Goal: Use online tool/utility: Utilize a website feature to perform a specific function

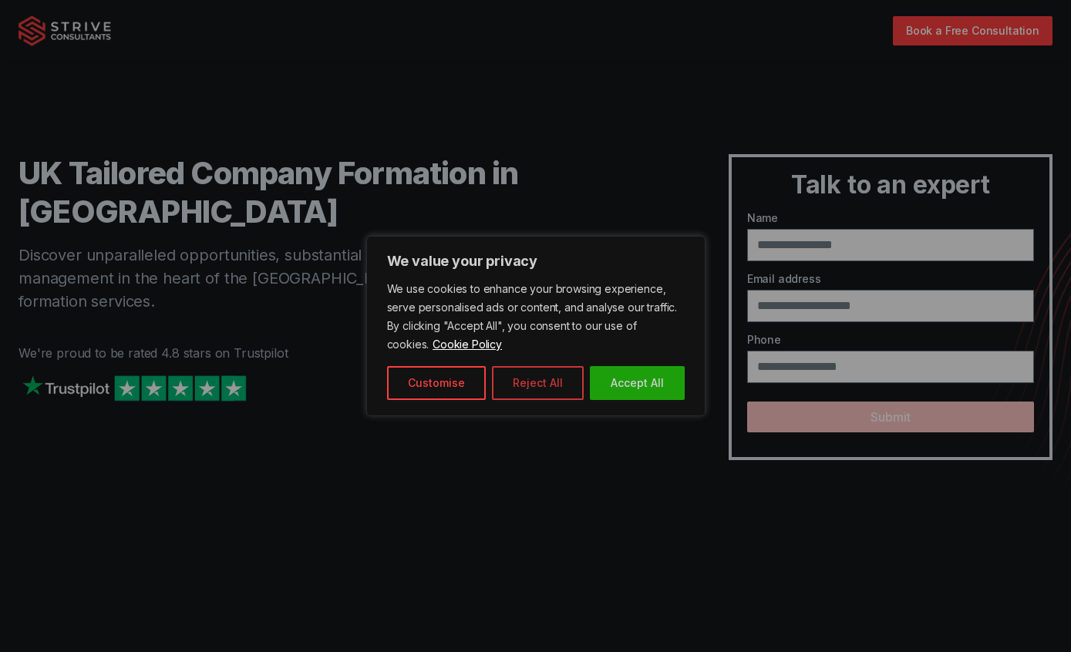
click at [555, 382] on button "Reject All" at bounding box center [538, 383] width 92 height 34
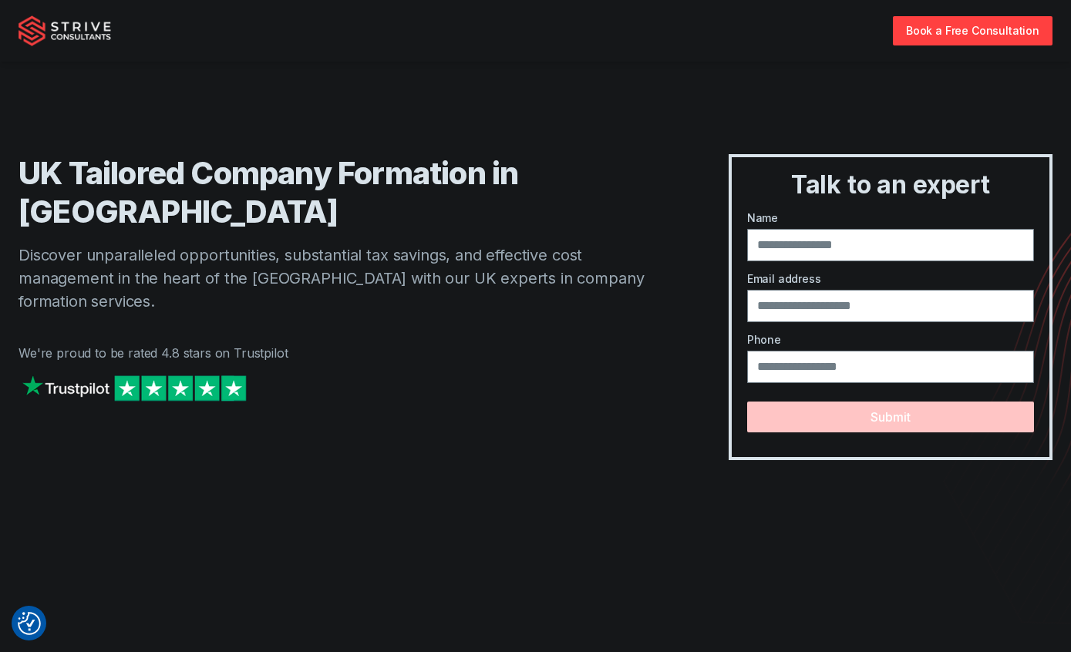
click at [211, 372] on img at bounding box center [134, 388] width 231 height 33
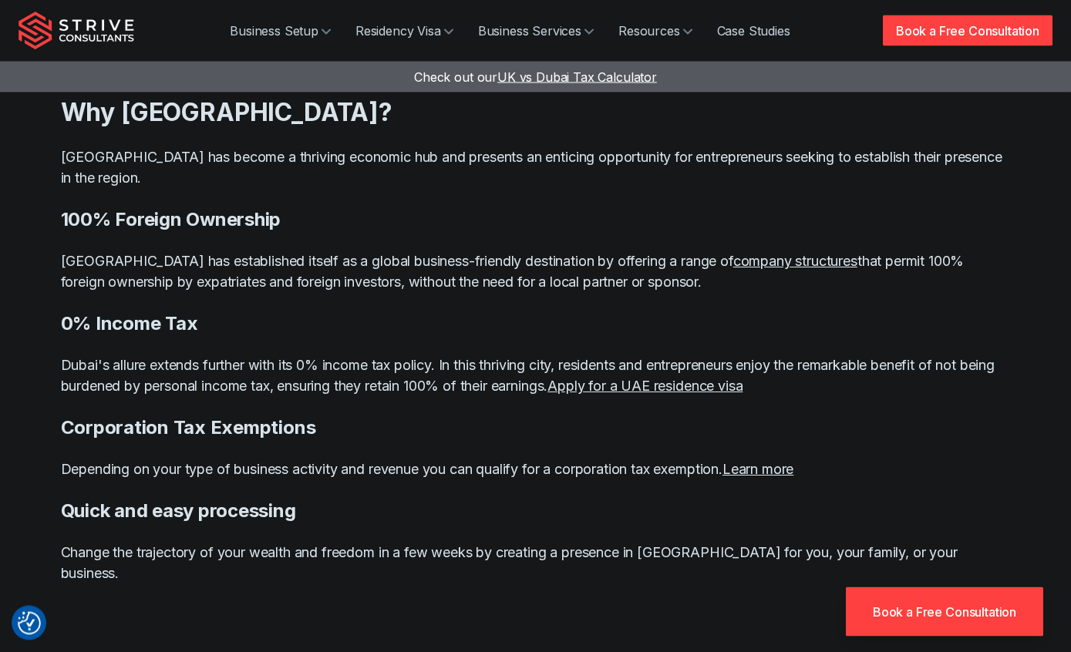
scroll to position [1234, 0]
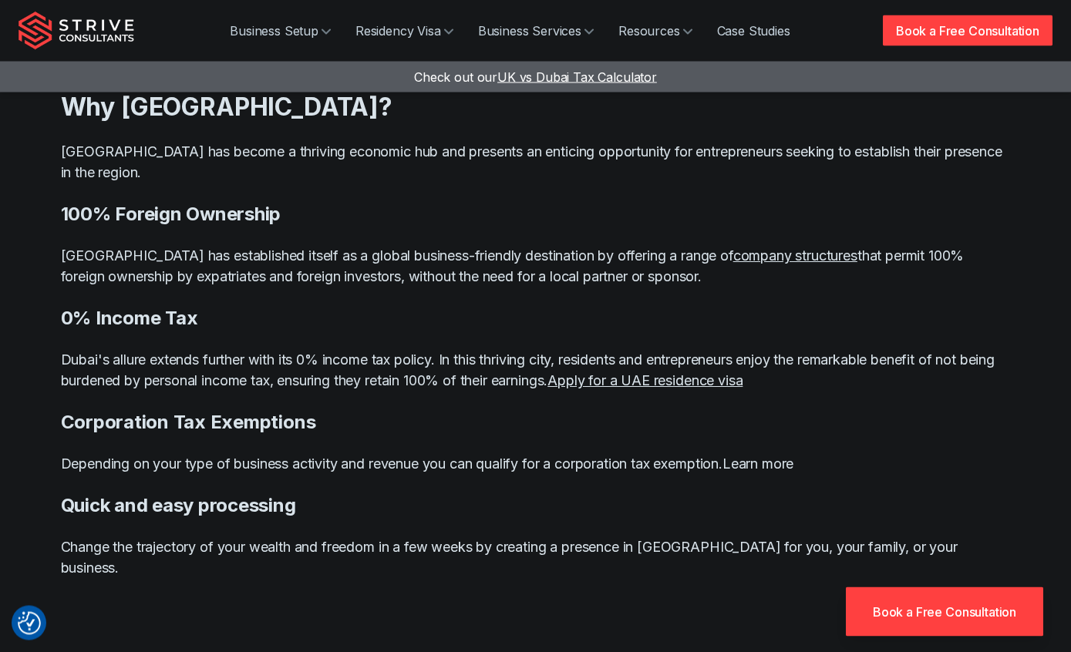
click at [776, 457] on link "Learn more" at bounding box center [758, 465] width 71 height 16
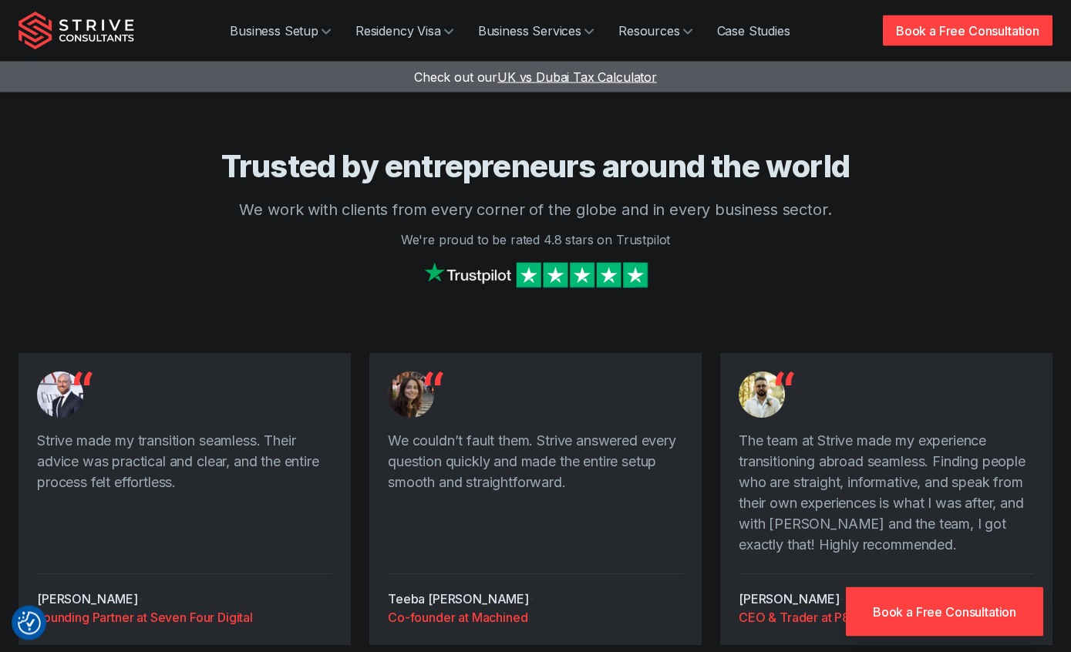
scroll to position [4019, 0]
click at [71, 477] on blockquote "Strive made my transition seamless. Their advice was practical and clear, and t…" at bounding box center [184, 492] width 295 height 125
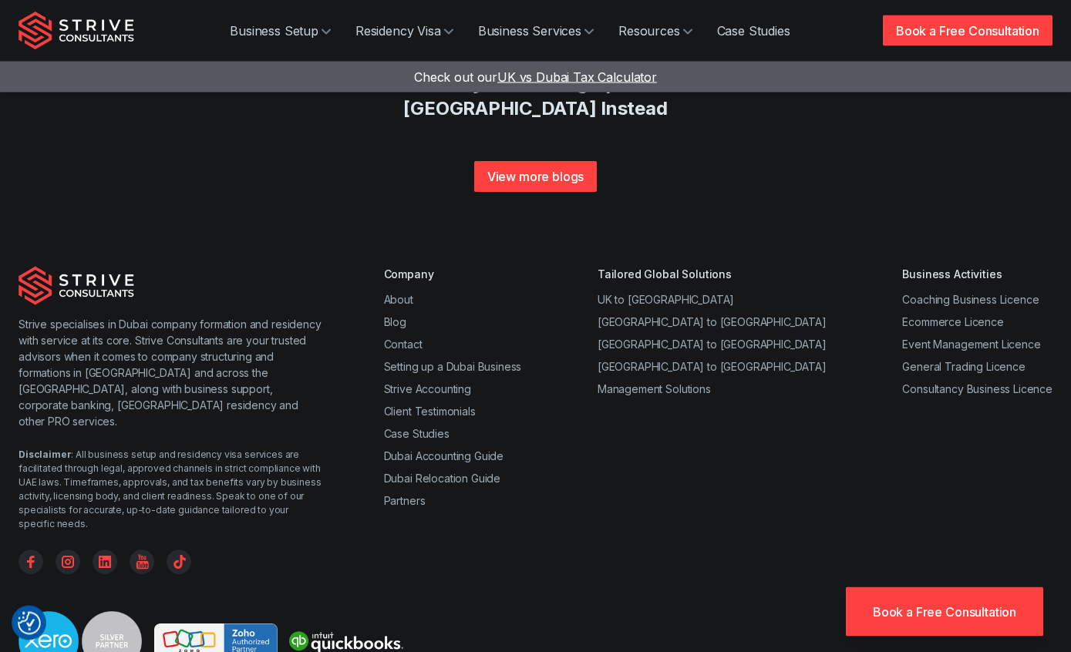
scroll to position [5938, 0]
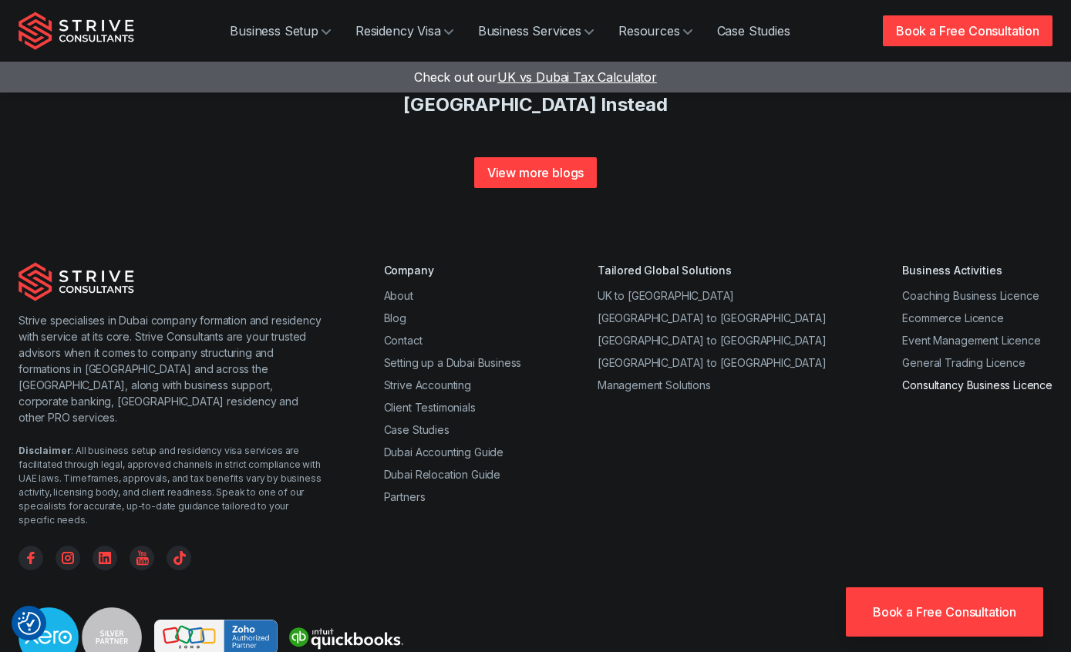
click at [1023, 379] on link "Consultancy Business Licence" at bounding box center [977, 385] width 150 height 13
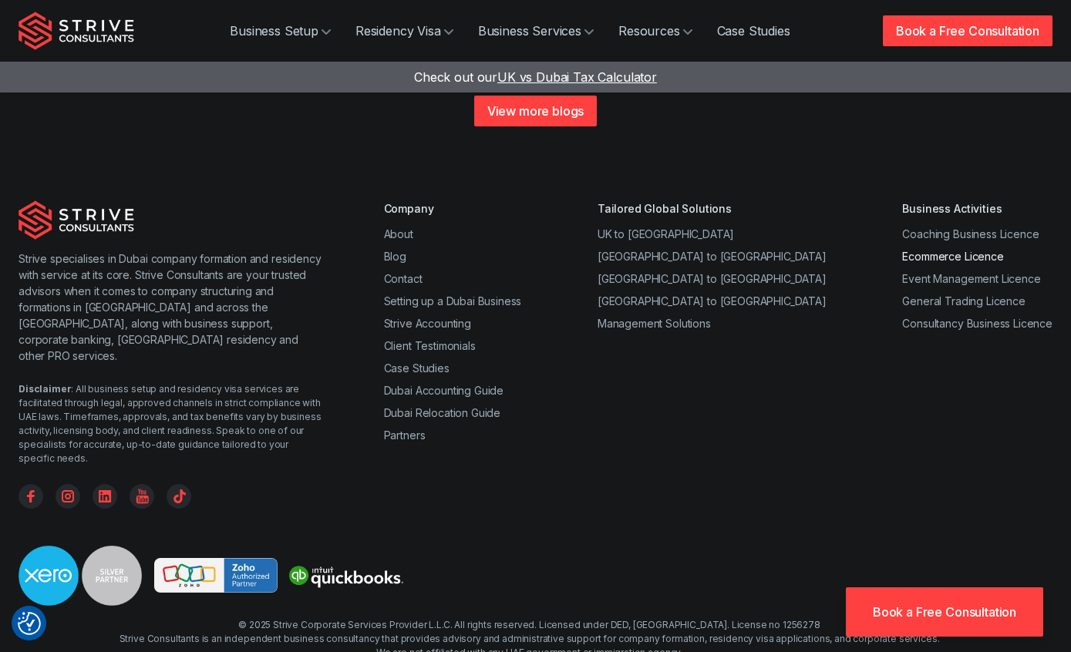
click at [917, 250] on link "Ecommerce Licence" at bounding box center [952, 256] width 101 height 13
click at [902, 227] on link "Coaching Business Licence" at bounding box center [970, 233] width 136 height 13
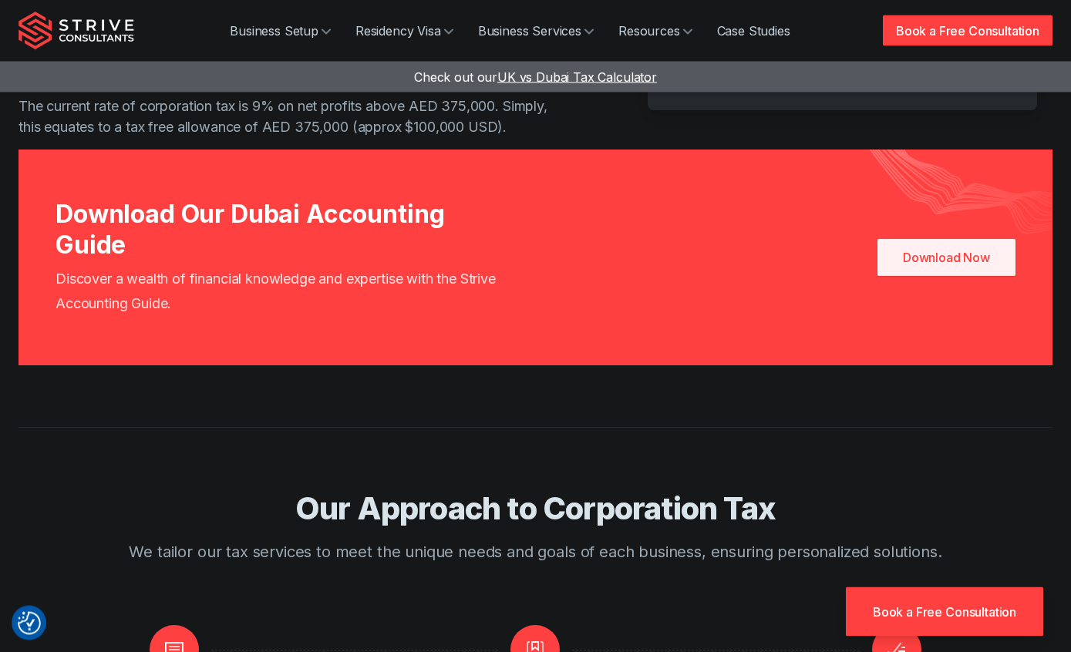
scroll to position [792, 0]
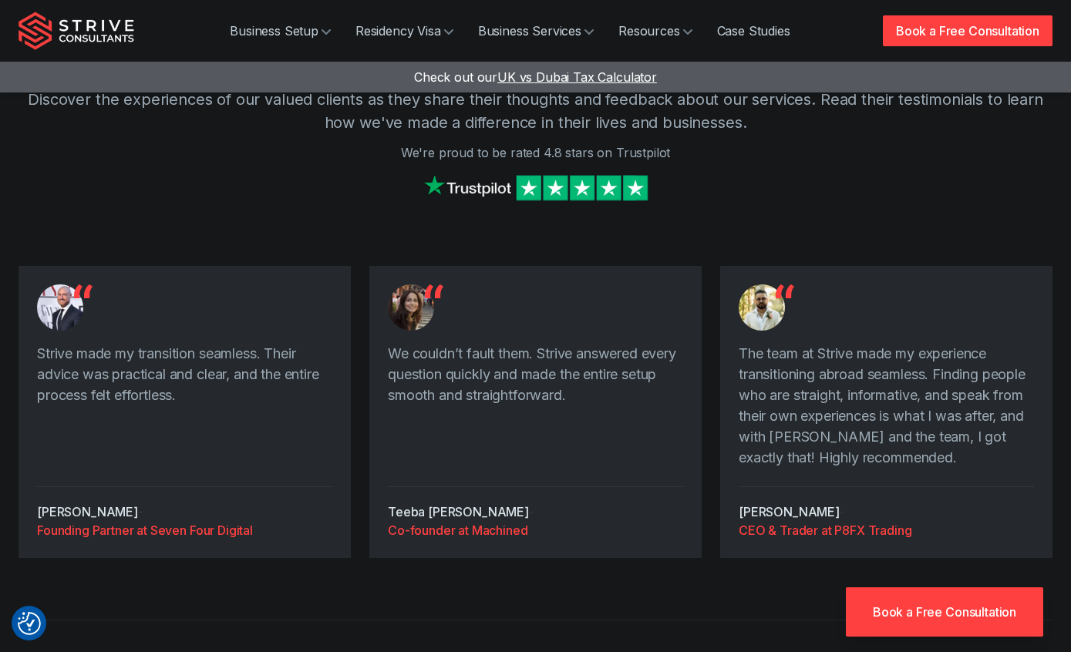
scroll to position [1265, 0]
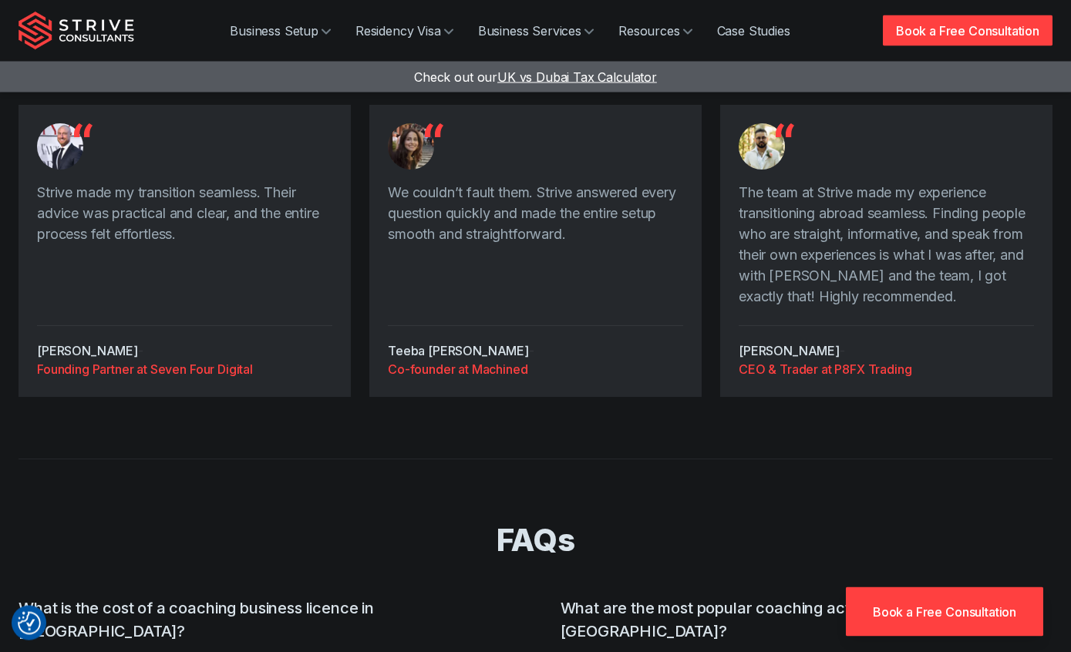
scroll to position [2310, 0]
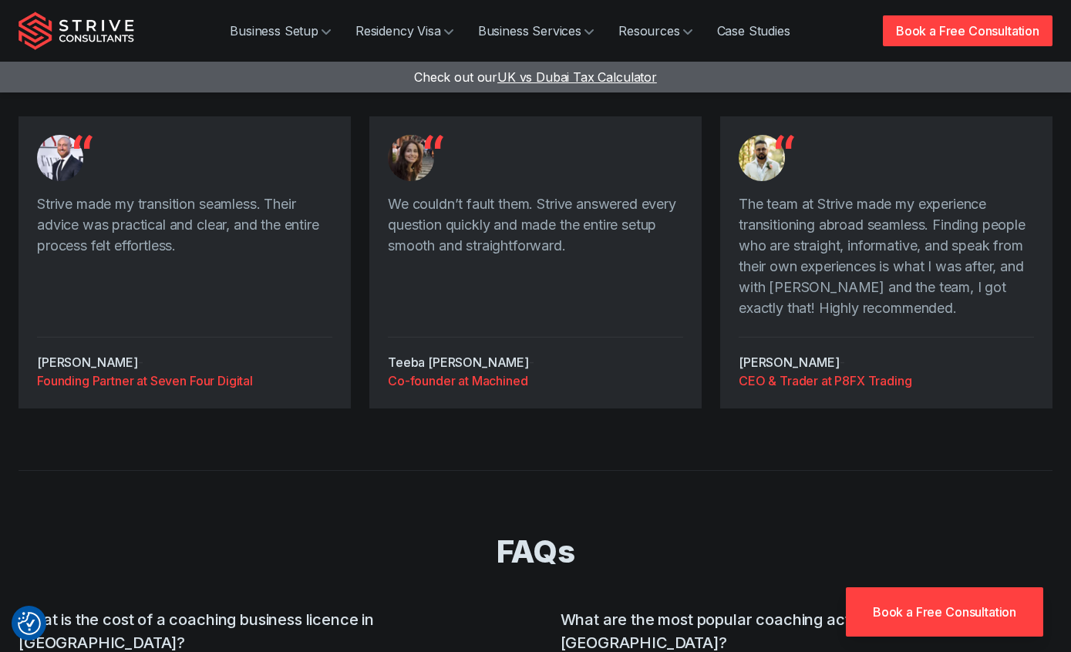
click at [606, 69] on span "UK vs Dubai Tax Calculator" at bounding box center [577, 76] width 160 height 15
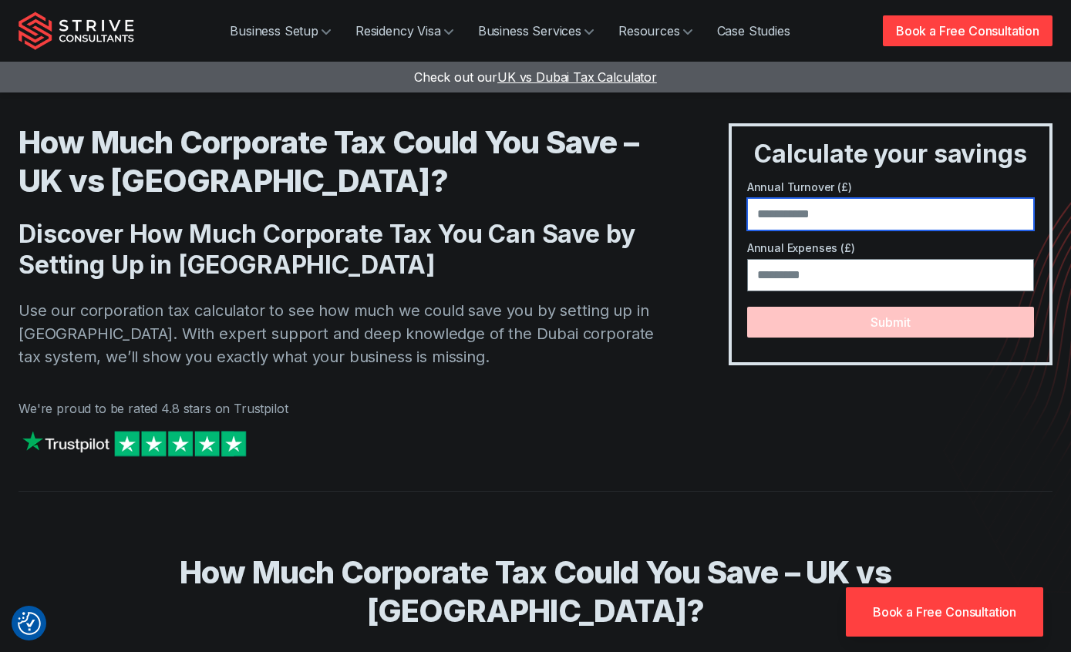
click at [868, 208] on input "number" at bounding box center [890, 214] width 287 height 32
click at [872, 217] on input "number" at bounding box center [890, 214] width 287 height 32
type input "******"
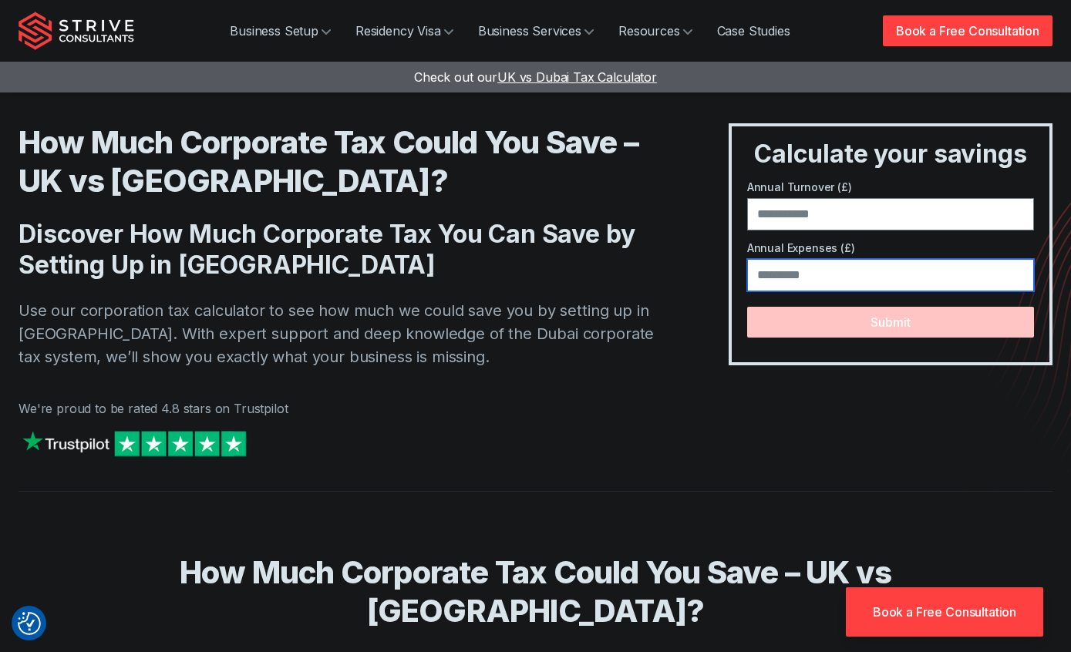
click at [891, 288] on input "number" at bounding box center [890, 275] width 287 height 32
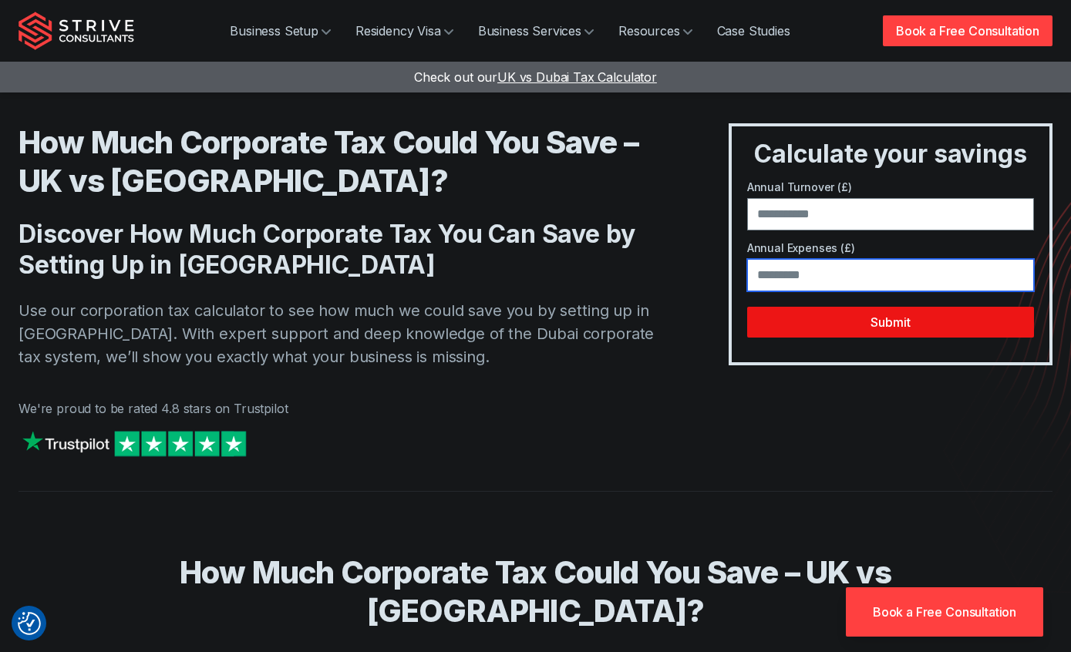
type input "*****"
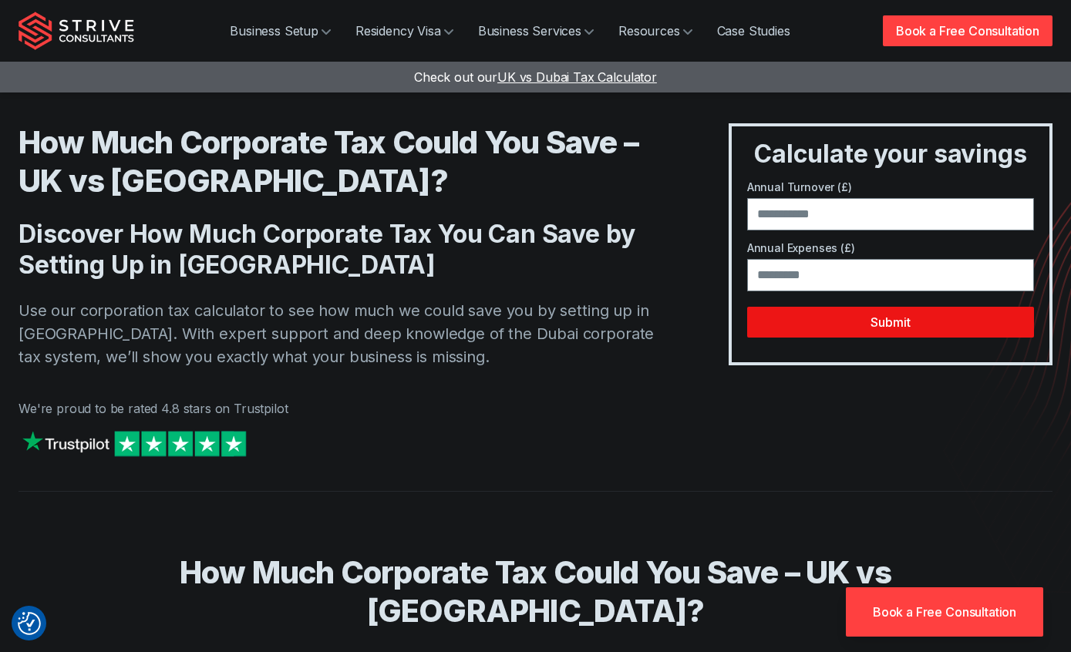
click at [928, 335] on button "Submit" at bounding box center [890, 322] width 287 height 31
